Goal: Task Accomplishment & Management: Manage account settings

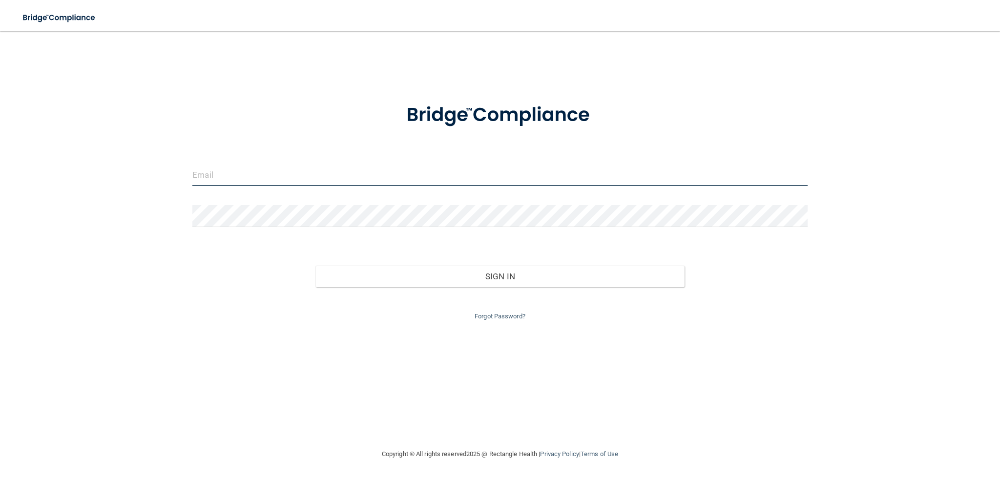
click at [221, 168] on input "email" at bounding box center [500, 175] width 616 height 22
type input "[EMAIL_ADDRESS][DOMAIN_NAME]"
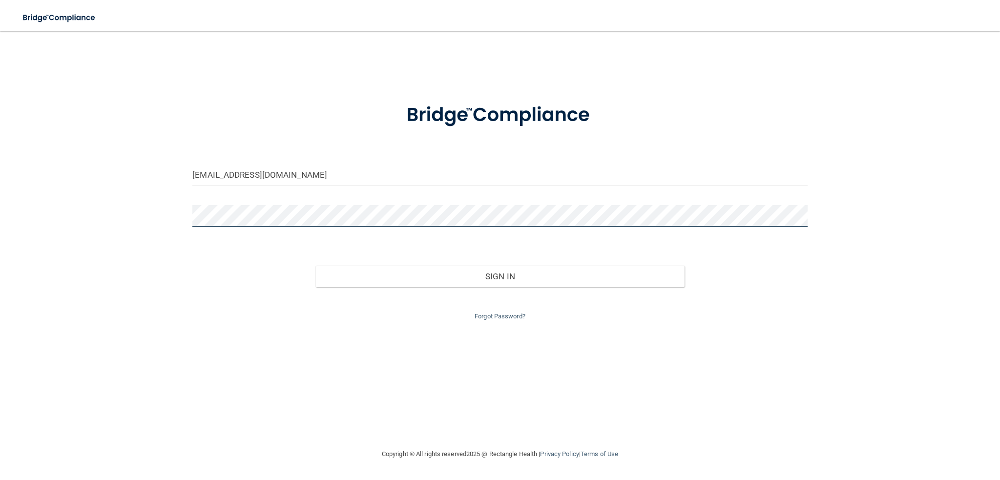
click at [316, 266] on button "Sign In" at bounding box center [500, 276] width 369 height 21
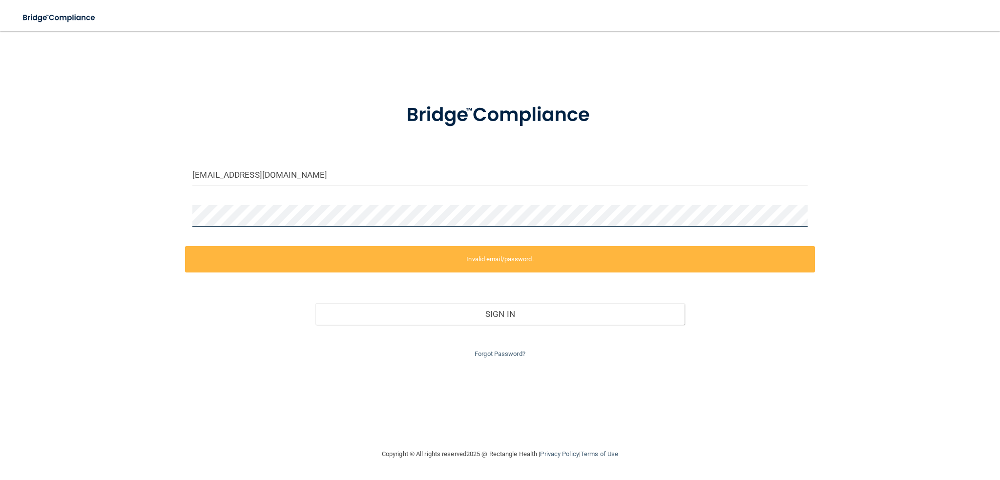
click at [137, 227] on div "[EMAIL_ADDRESS][DOMAIN_NAME] Invalid email/password. You don't have permission …" at bounding box center [500, 240] width 961 height 398
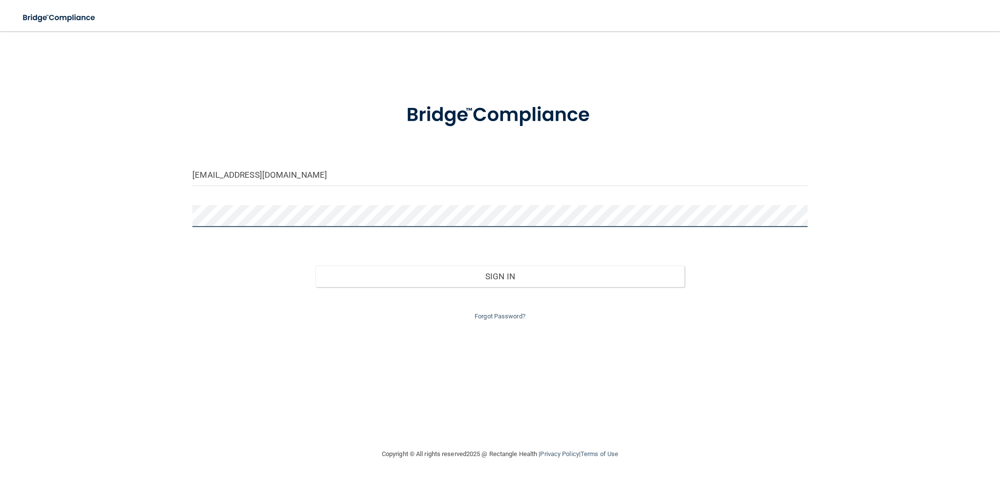
click at [316, 266] on button "Sign In" at bounding box center [500, 276] width 369 height 21
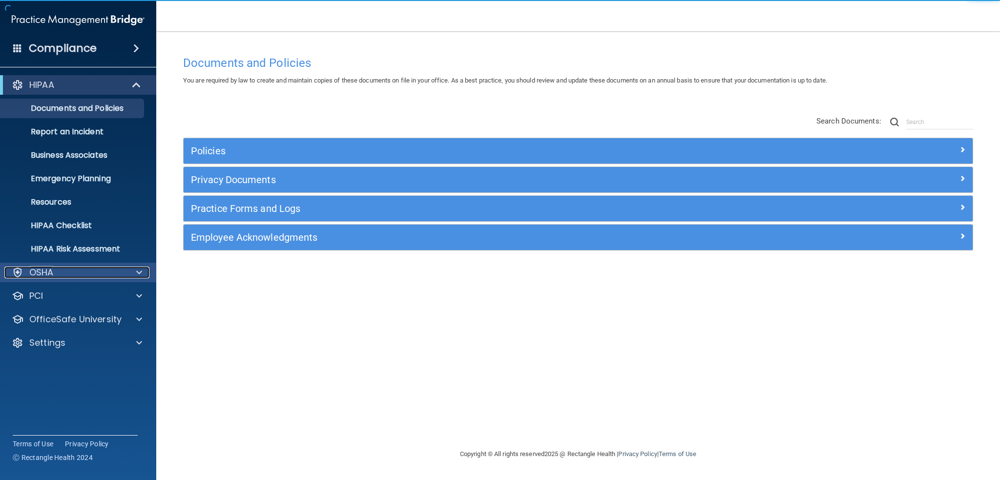
click at [136, 268] on span at bounding box center [139, 273] width 6 height 12
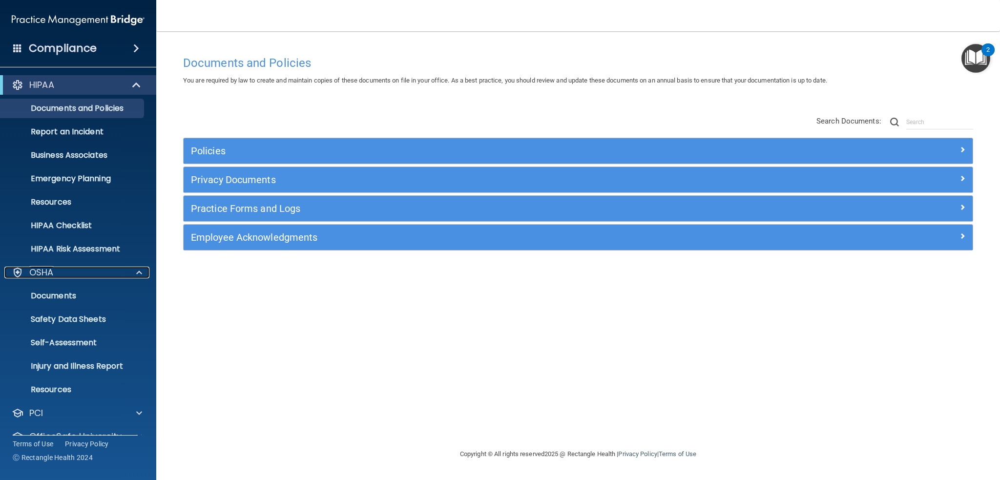
scroll to position [42, 0]
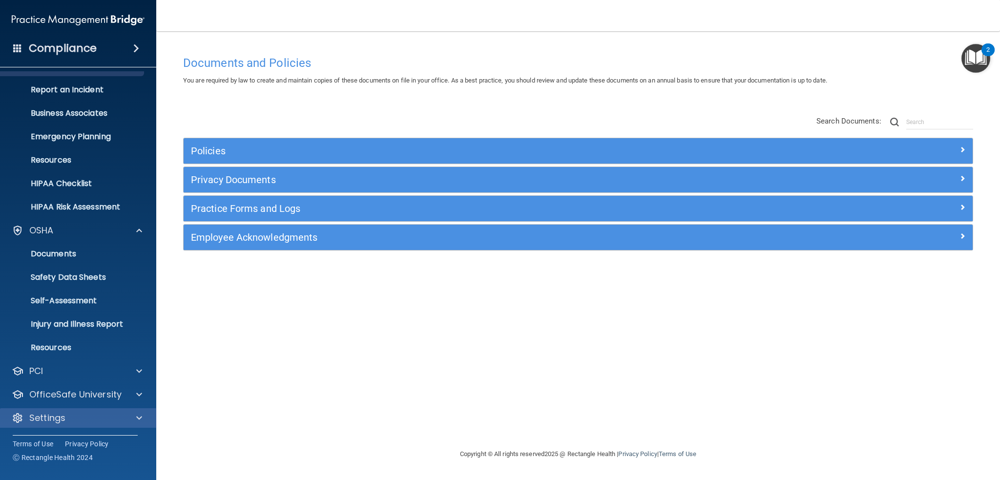
click at [139, 426] on div "Settings" at bounding box center [78, 418] width 157 height 20
click at [142, 421] on span at bounding box center [139, 418] width 6 height 12
click at [139, 418] on span at bounding box center [139, 418] width 6 height 12
click at [60, 420] on p "Settings" at bounding box center [47, 418] width 36 height 12
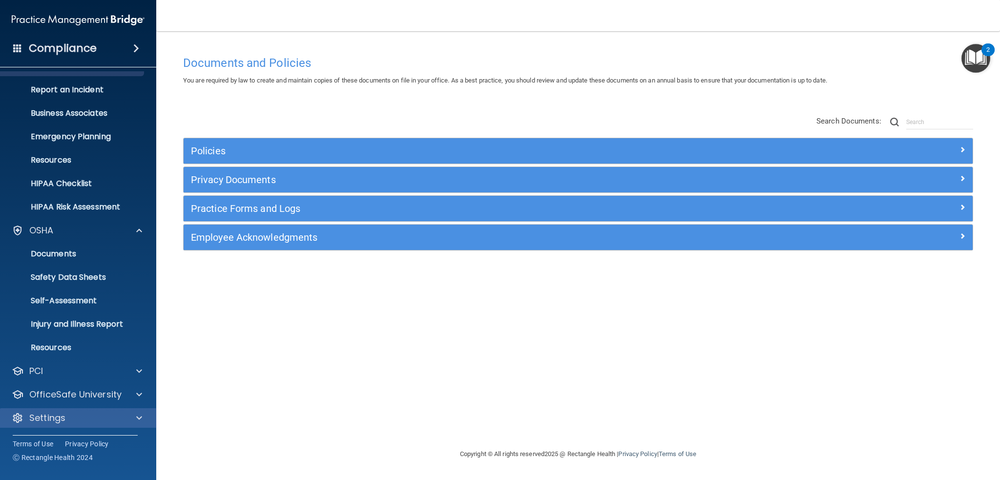
click at [122, 427] on div "Settings" at bounding box center [78, 418] width 157 height 20
click at [129, 418] on div at bounding box center [138, 418] width 24 height 12
click at [99, 52] on div "Compliance" at bounding box center [78, 48] width 156 height 21
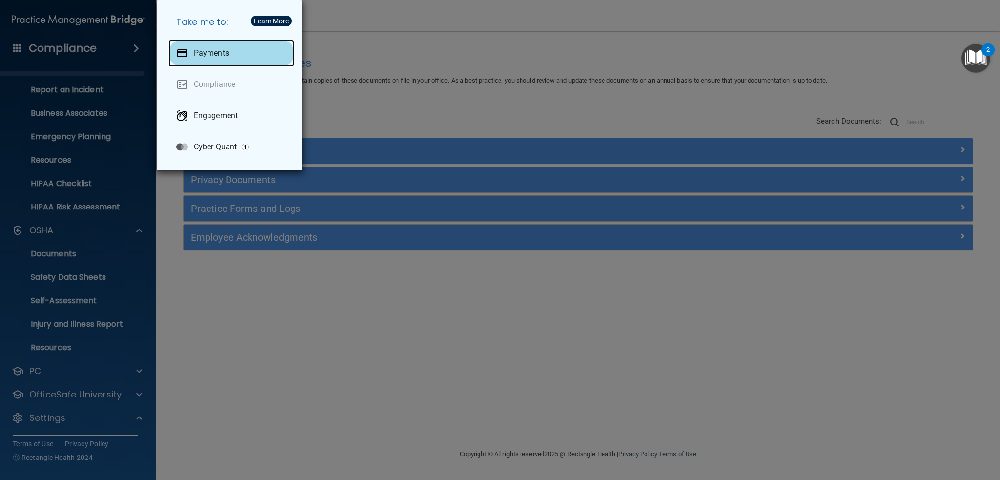
click at [216, 46] on div "Payments" at bounding box center [232, 53] width 126 height 27
click at [330, 118] on div "Take me to: Payments Compliance Engagement Cyber Quant" at bounding box center [500, 240] width 1000 height 480
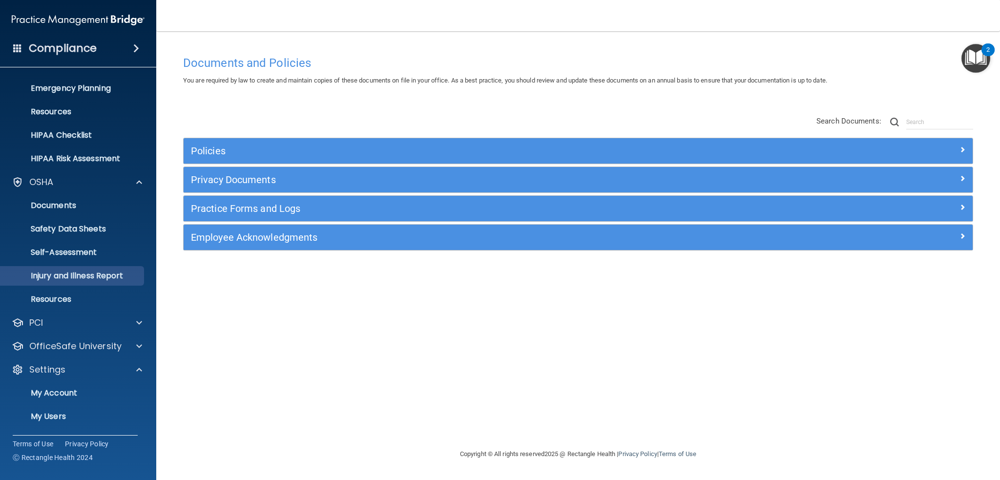
scroll to position [136, 0]
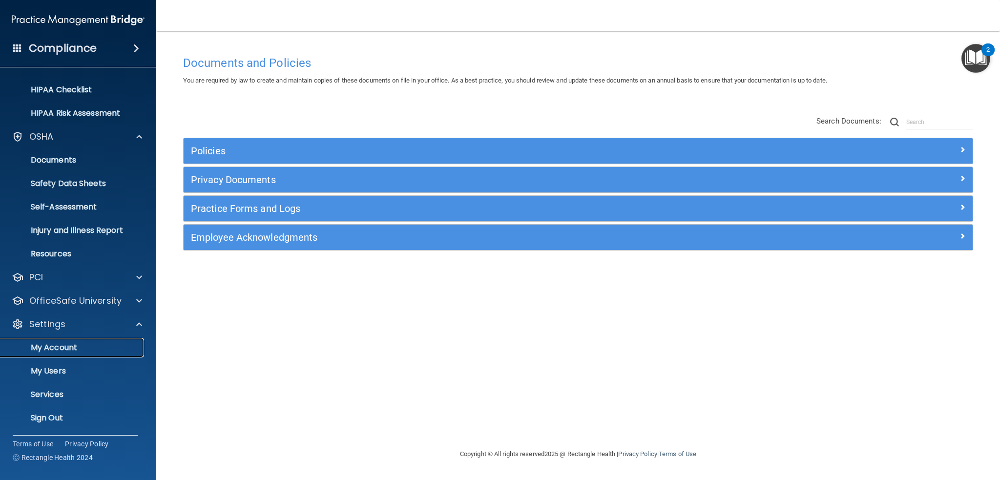
click at [82, 354] on link "My Account" at bounding box center [67, 348] width 154 height 20
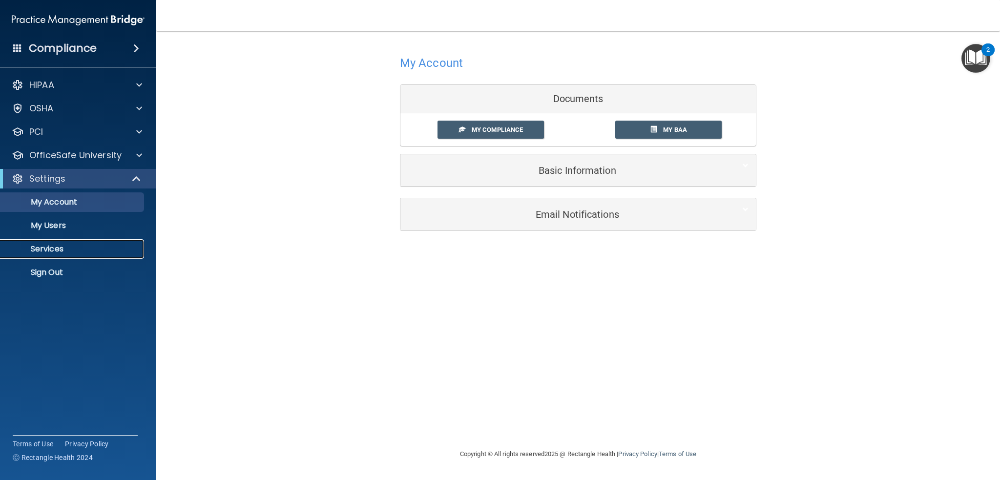
click at [57, 252] on p "Services" at bounding box center [72, 249] width 133 height 10
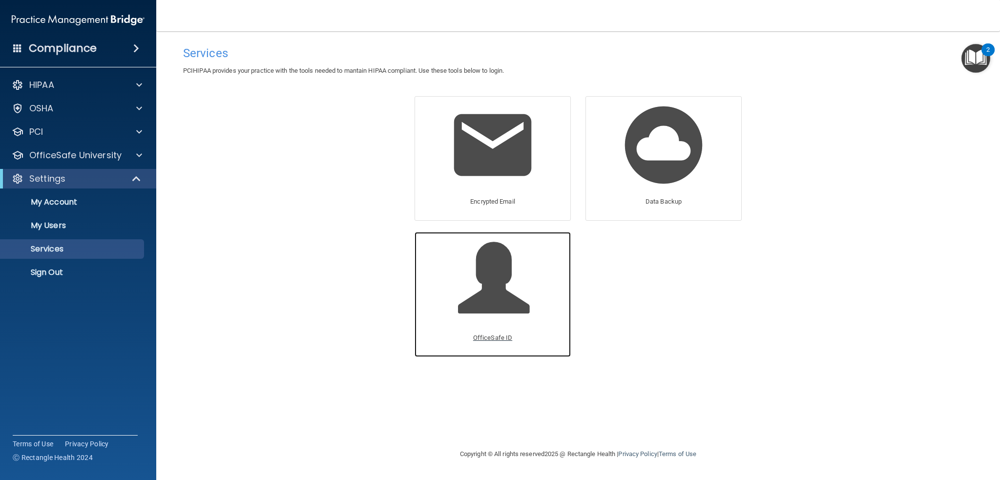
click at [502, 340] on p "OfficeSafe ID" at bounding box center [492, 338] width 39 height 12
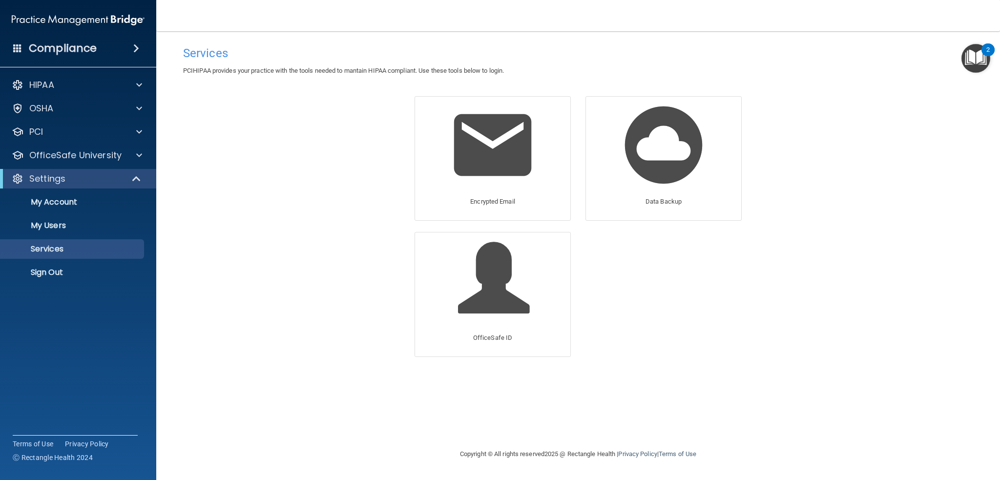
click at [750, 296] on div "Encrypted Email Data Backup OfficeSafe ID OfficeSafe Pay" at bounding box center [578, 232] width 357 height 272
